Goal: Download file/media

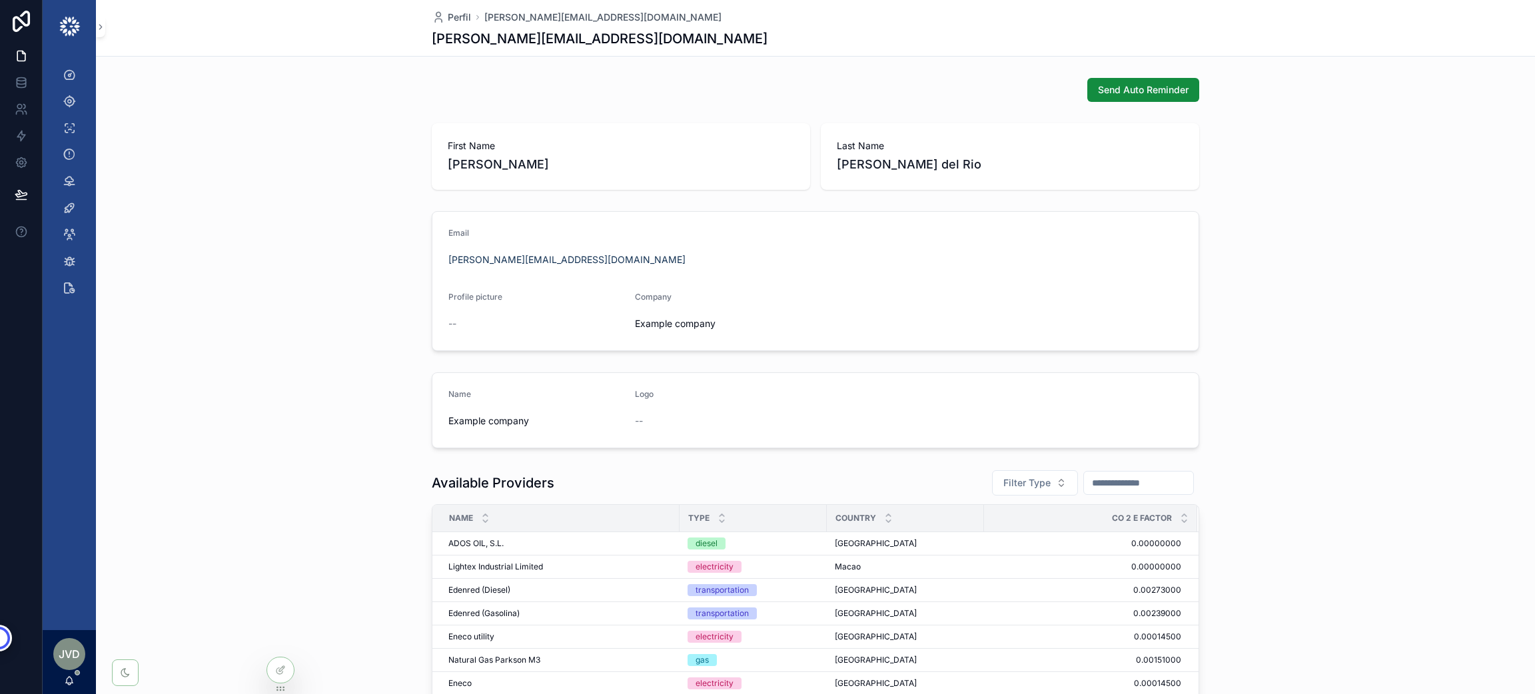
scroll to position [194, 0]
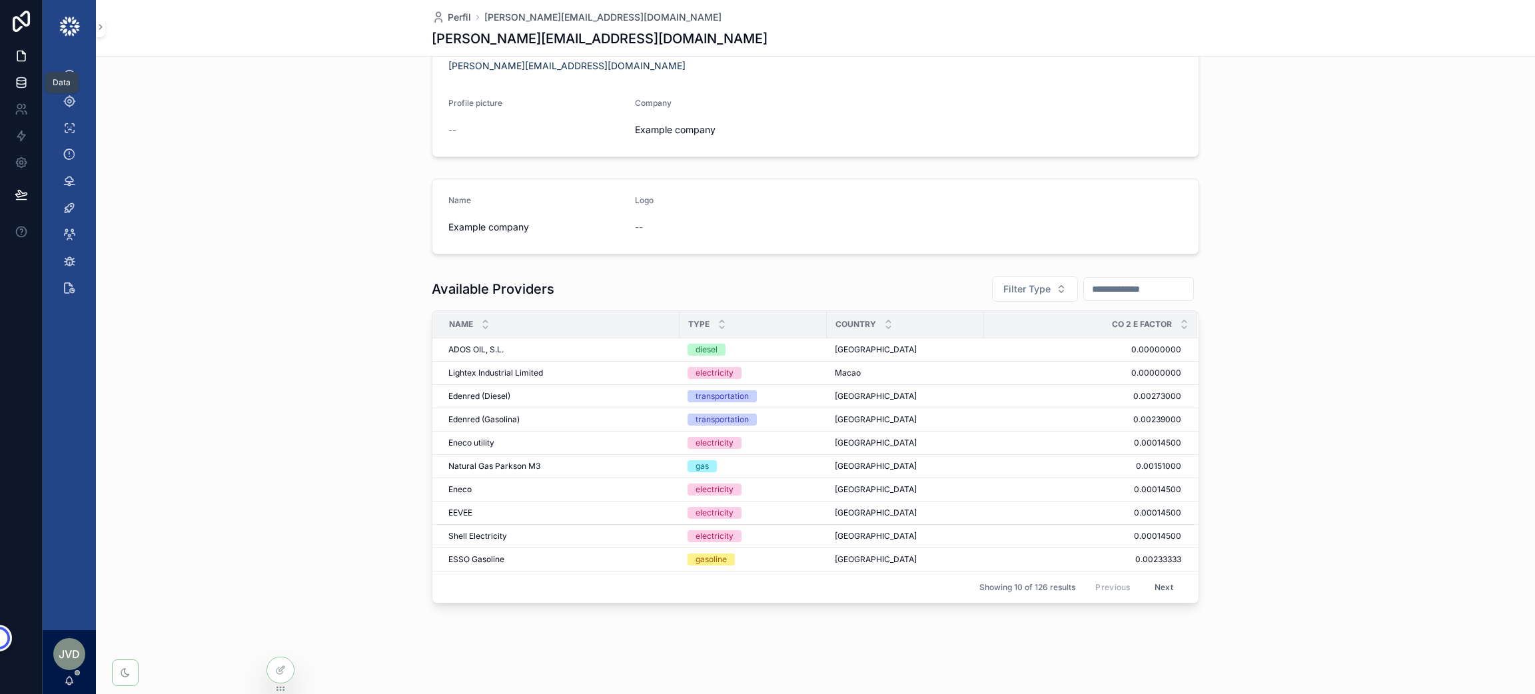
click at [23, 82] on icon at bounding box center [21, 82] width 13 height 13
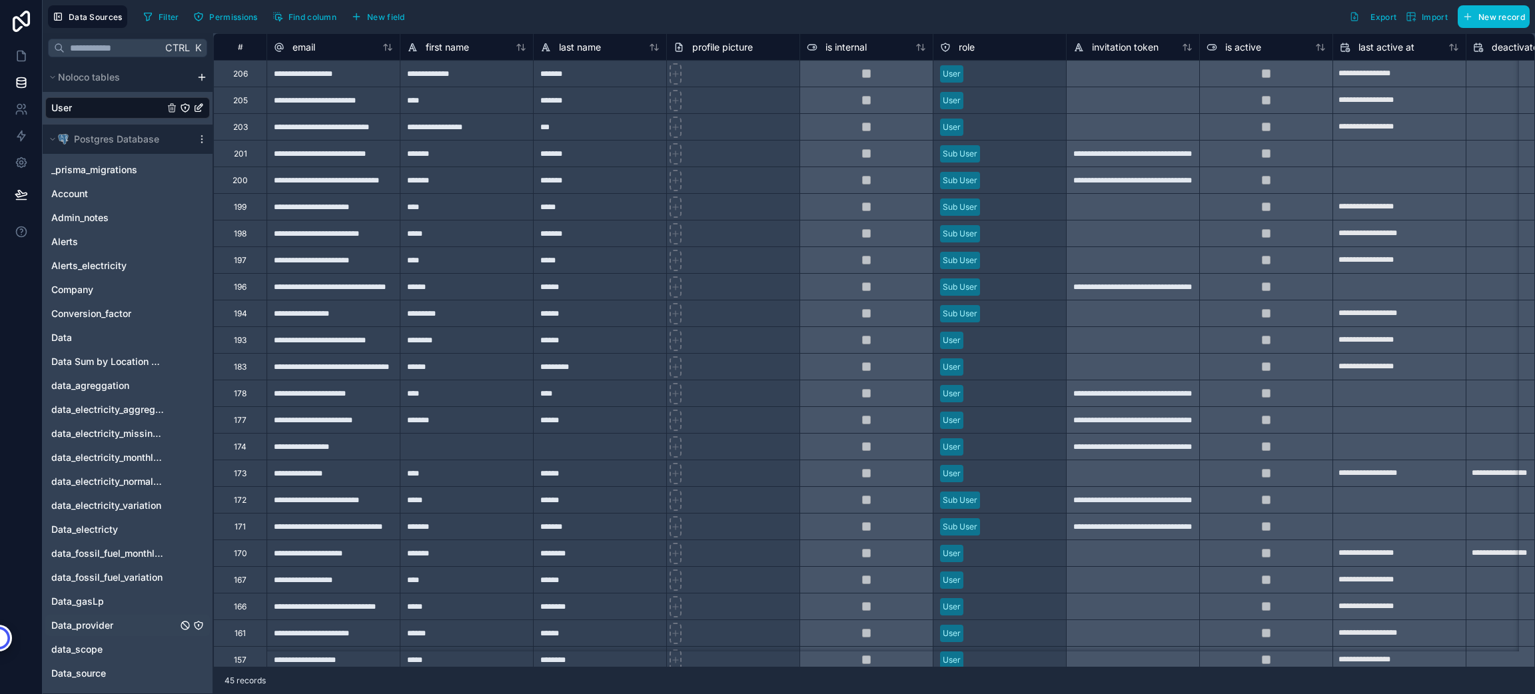
click at [97, 623] on span "Data_provider" at bounding box center [82, 625] width 62 height 13
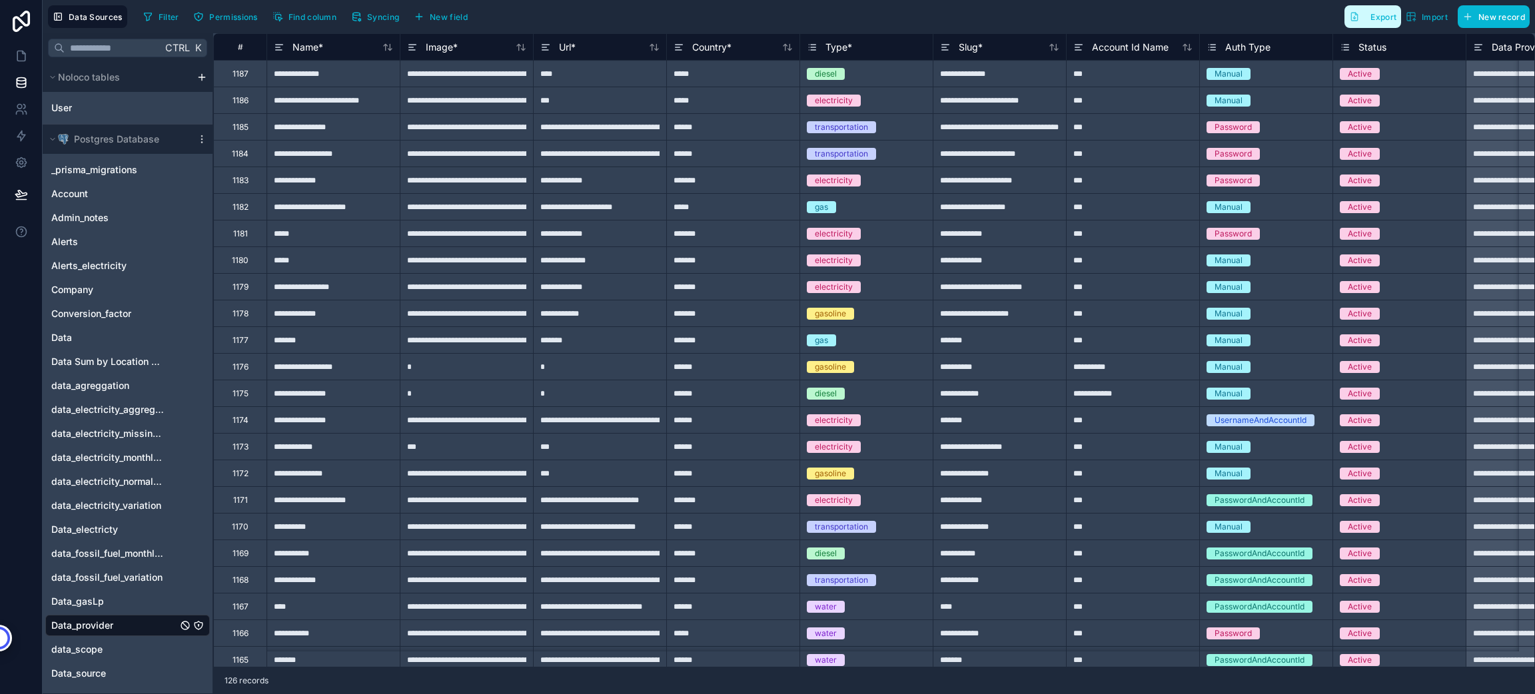
click at [1381, 19] on span "Export" at bounding box center [1384, 17] width 26 height 10
click at [1361, 15] on button "Export" at bounding box center [1373, 16] width 57 height 23
